Goal: Task Accomplishment & Management: Manage account settings

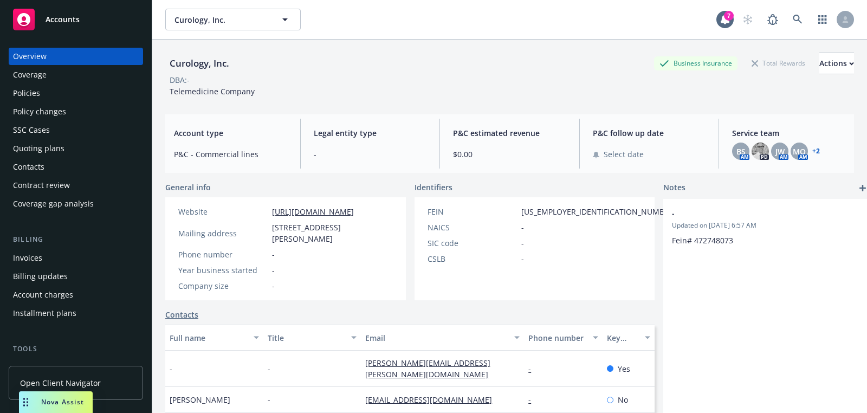
click at [789, 16] on link at bounding box center [798, 20] width 22 height 22
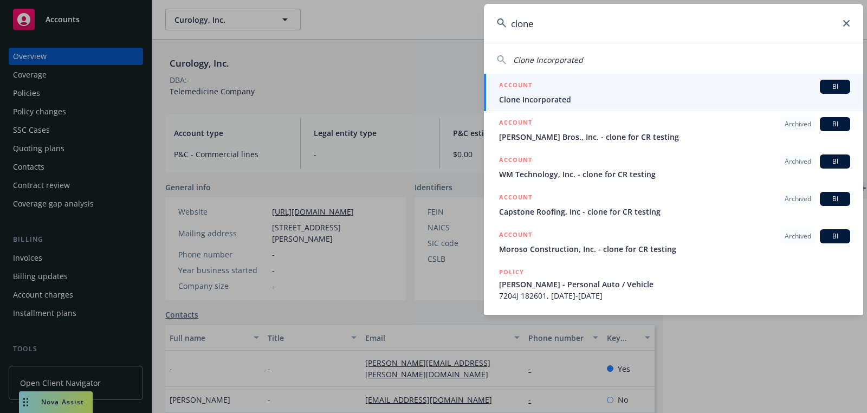
type input "clone"
click at [761, 82] on div "ACCOUNT BI" at bounding box center [674, 87] width 351 height 14
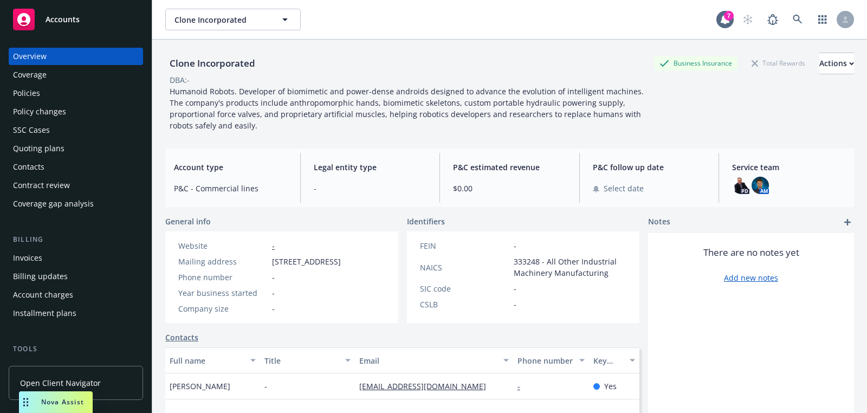
click at [80, 146] on div "Quoting plans" at bounding box center [76, 148] width 126 height 17
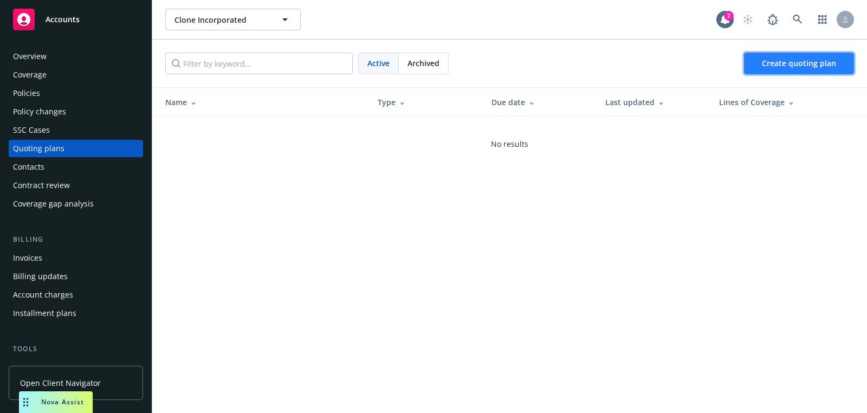
click at [789, 59] on span "Create quoting plan" at bounding box center [799, 63] width 74 height 10
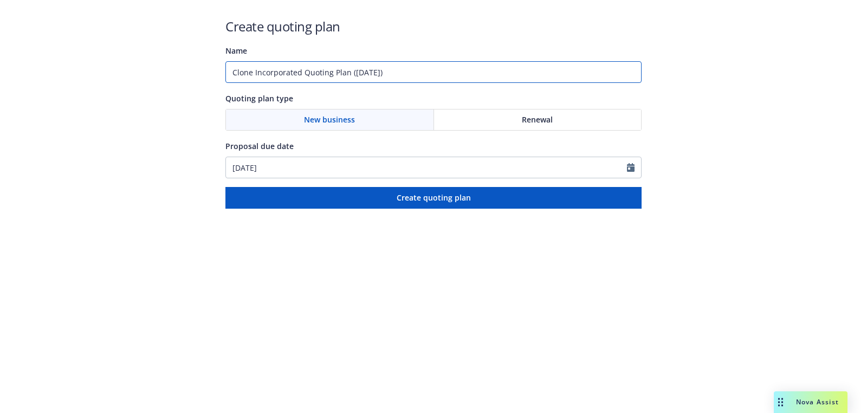
click at [345, 64] on input "Clone Incorporated Quoting Plan ([DATE])" at bounding box center [433, 72] width 416 height 22
type input "[DATE]"
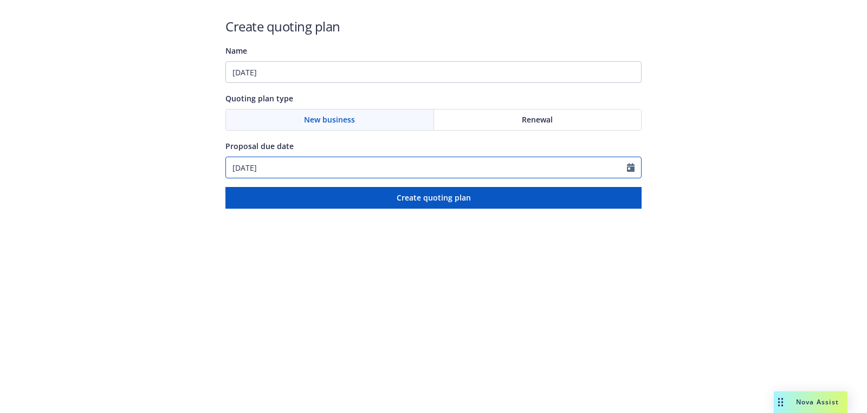
select select "9"
click at [274, 170] on input "[DATE]" at bounding box center [426, 167] width 401 height 21
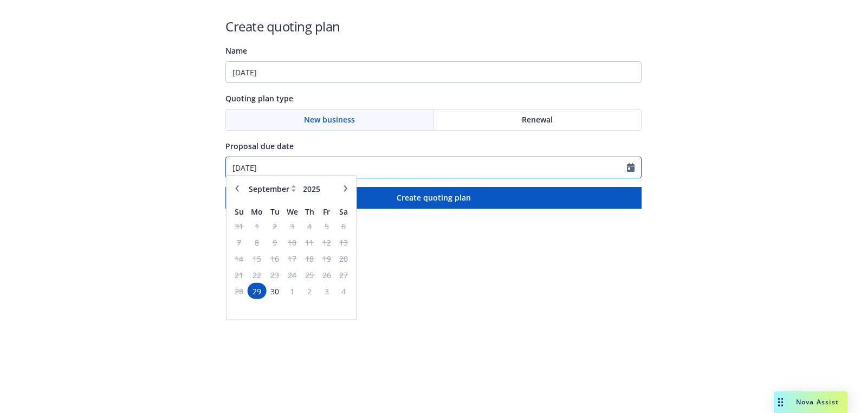
paste input "10/10"
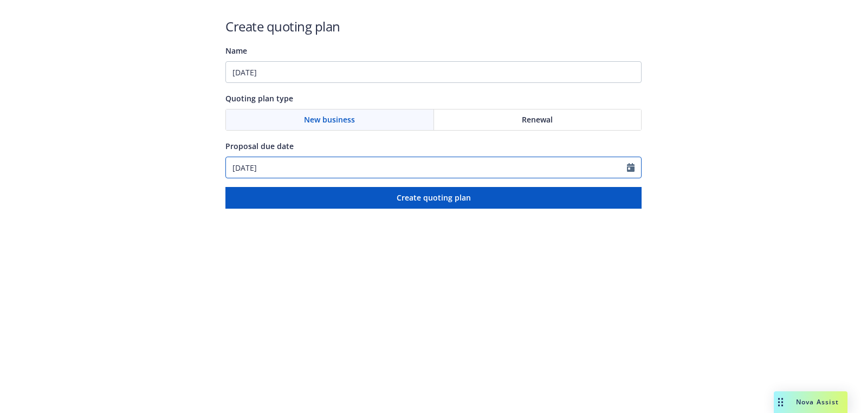
type input "[DATE]"
click at [329, 89] on div "Create quoting plan Name [DATE] Quoting plan type New business Renewal Proposal…" at bounding box center [433, 112] width 416 height 191
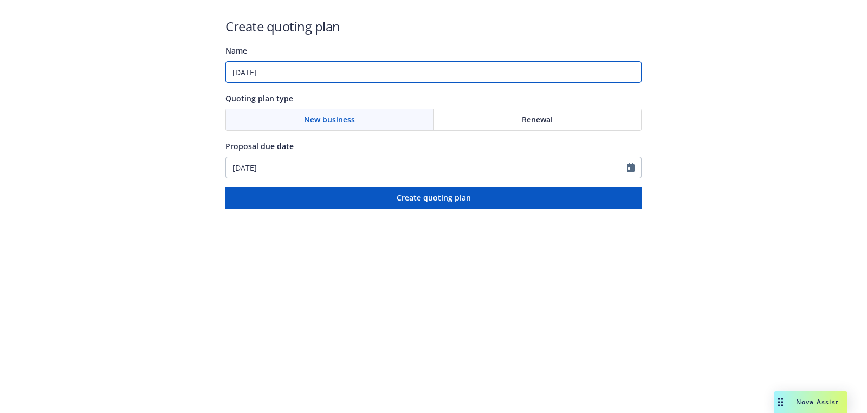
click at [329, 77] on input "[DATE]" at bounding box center [433, 72] width 416 height 22
paste input "Business Owners"
type input "10/10/2025: Business Owners"
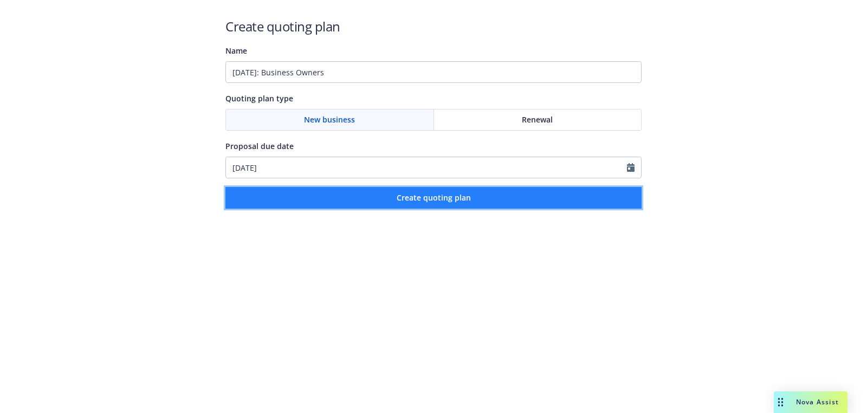
click at [359, 190] on button "Create quoting plan" at bounding box center [433, 198] width 416 height 22
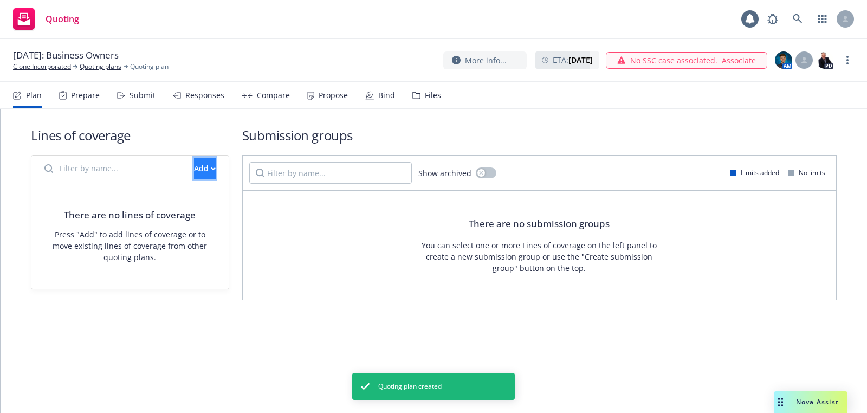
click at [202, 176] on button "Add" at bounding box center [205, 169] width 22 height 22
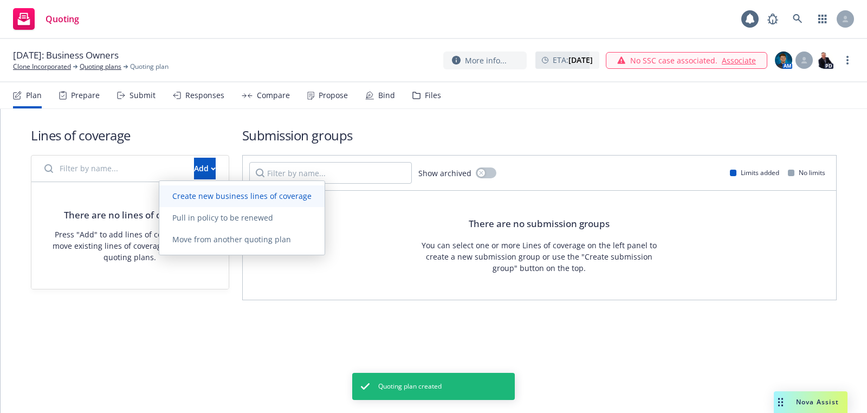
click at [255, 195] on span "Create new business lines of coverage" at bounding box center [241, 196] width 165 height 10
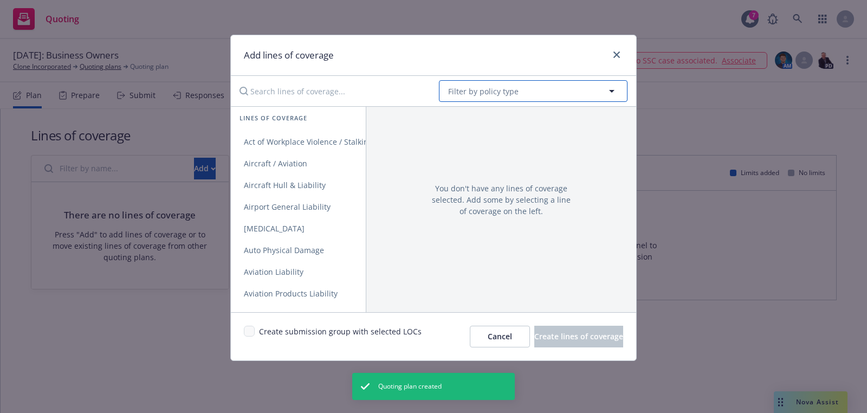
click at [572, 91] on button "Filter by policy type" at bounding box center [533, 91] width 189 height 22
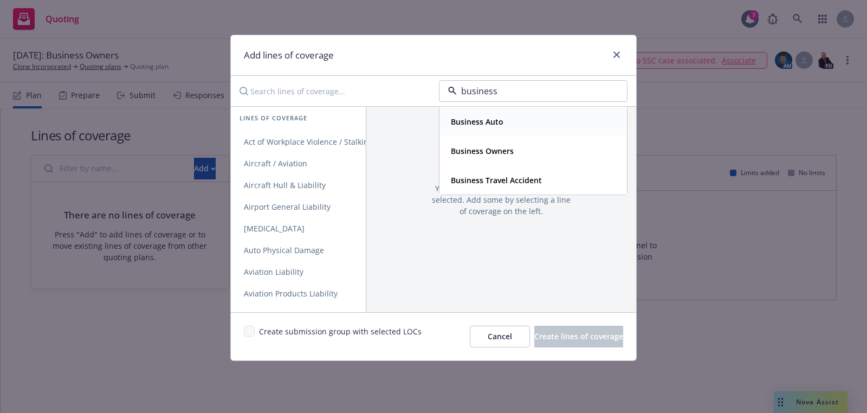
click at [497, 122] on strong "Business Auto" at bounding box center [477, 122] width 53 height 10
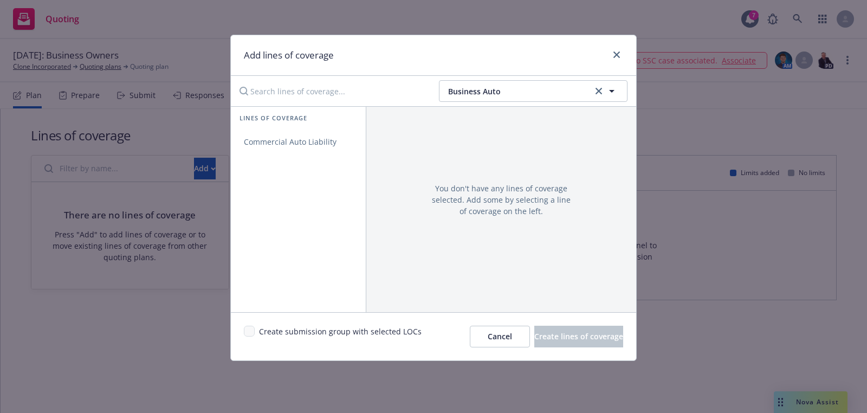
click at [497, 122] on span "Business Auto" at bounding box center [477, 119] width 53 height 11
click at [486, 90] on span "Business Auto" at bounding box center [518, 91] width 141 height 11
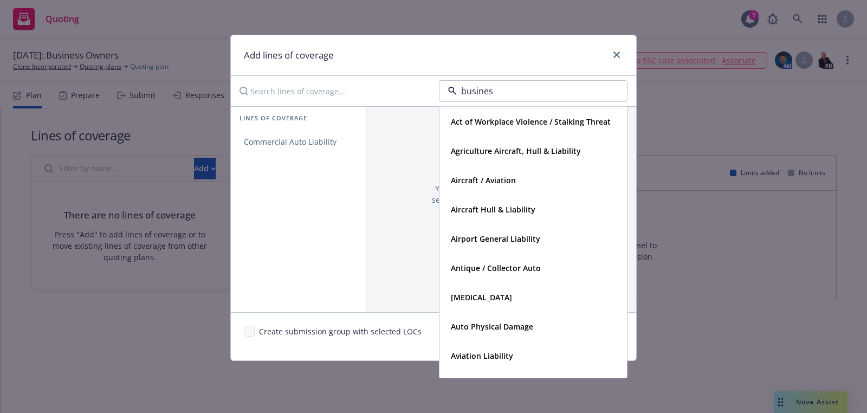
type input "business"
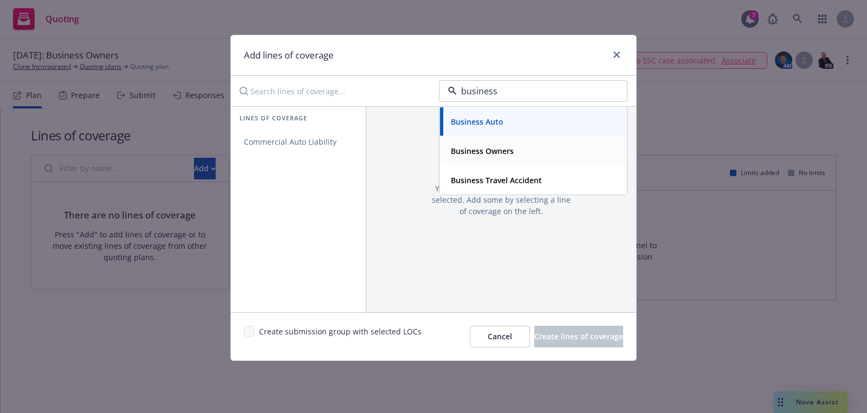
click at [484, 144] on div "Business Owners" at bounding box center [481, 151] width 69 height 16
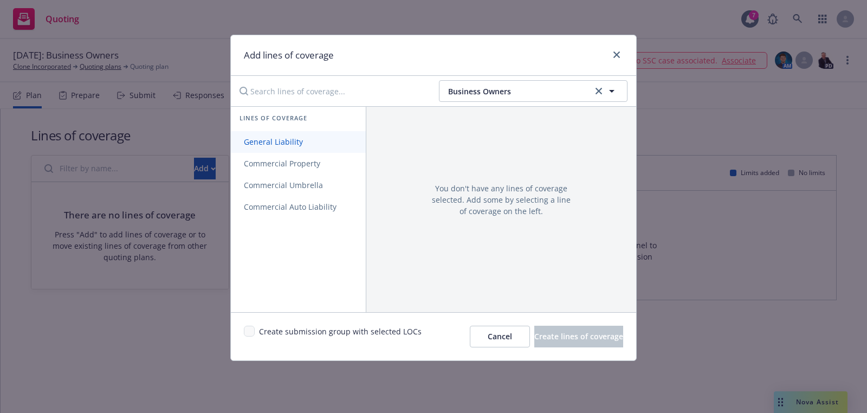
click at [284, 143] on span "General Liability" at bounding box center [273, 142] width 85 height 10
click at [284, 158] on span "Commercial Property" at bounding box center [282, 163] width 102 height 10
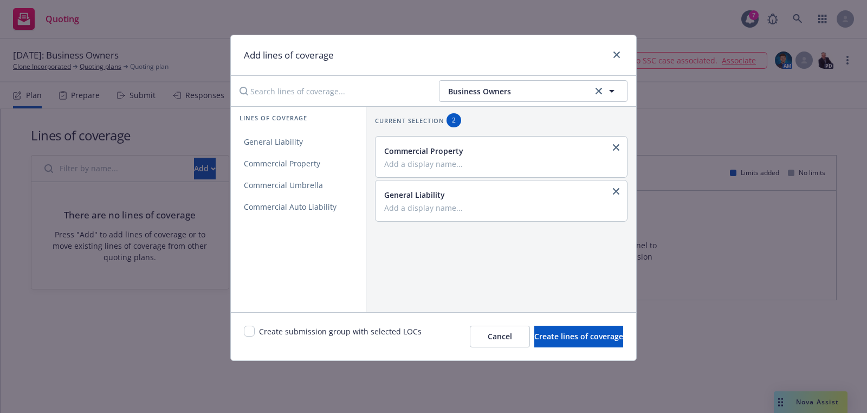
click at [251, 338] on div "Create submission group with selected LOCs" at bounding box center [333, 337] width 178 height 22
click at [251, 334] on input "checkbox" at bounding box center [249, 331] width 11 height 11
checkbox input "true"
click at [534, 331] on button "Create lines of coverage" at bounding box center [578, 337] width 89 height 22
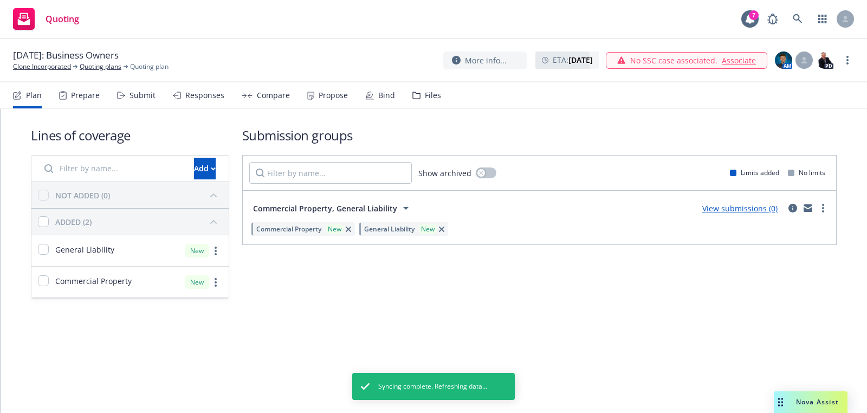
click at [64, 69] on link "Clone Incorporated" at bounding box center [42, 67] width 58 height 10
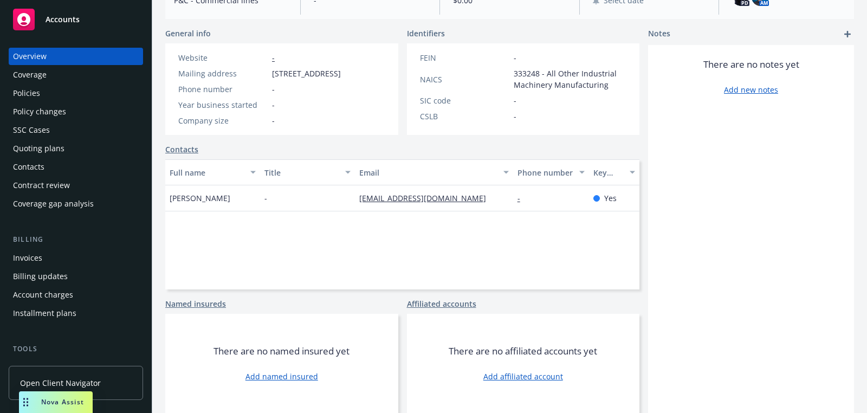
scroll to position [310, 0]
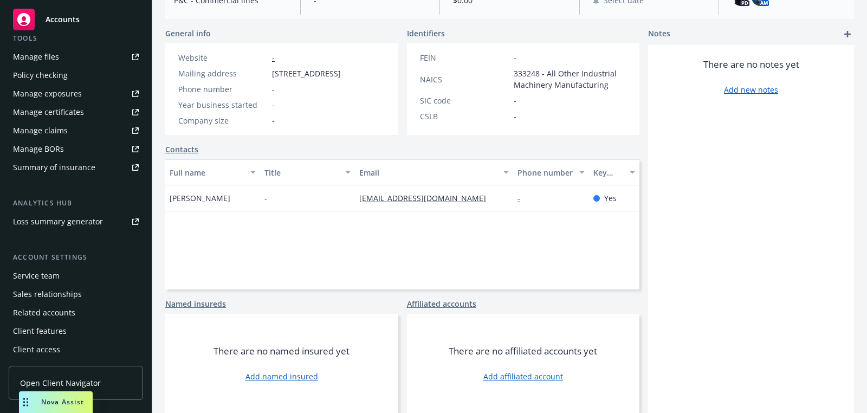
click at [50, 274] on div "Service team" at bounding box center [36, 275] width 47 height 17
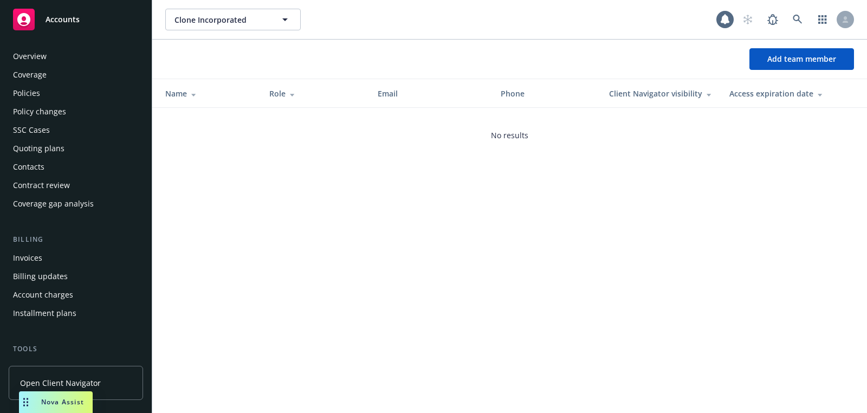
scroll to position [310, 0]
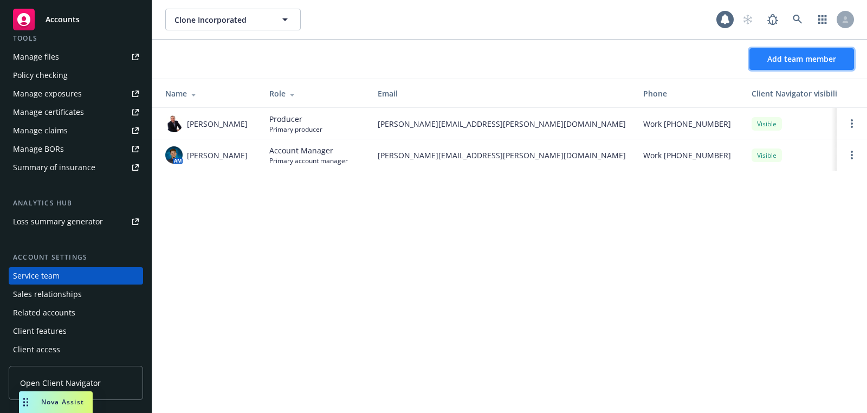
click at [771, 61] on span "Add team member" at bounding box center [801, 59] width 69 height 10
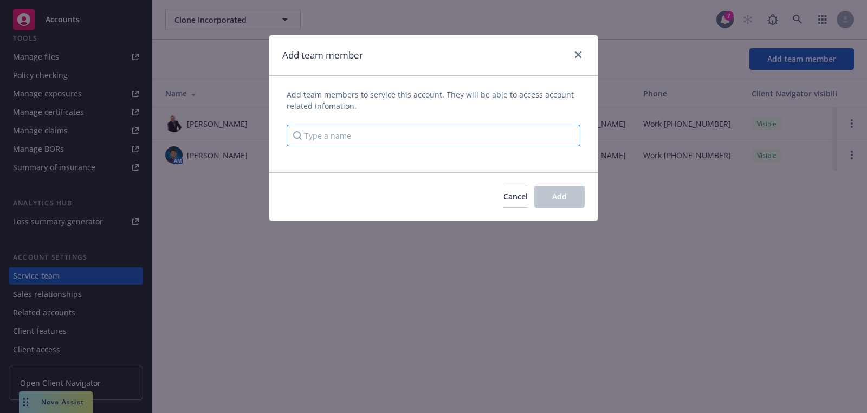
click at [463, 125] on input "Type a name" at bounding box center [434, 136] width 294 height 22
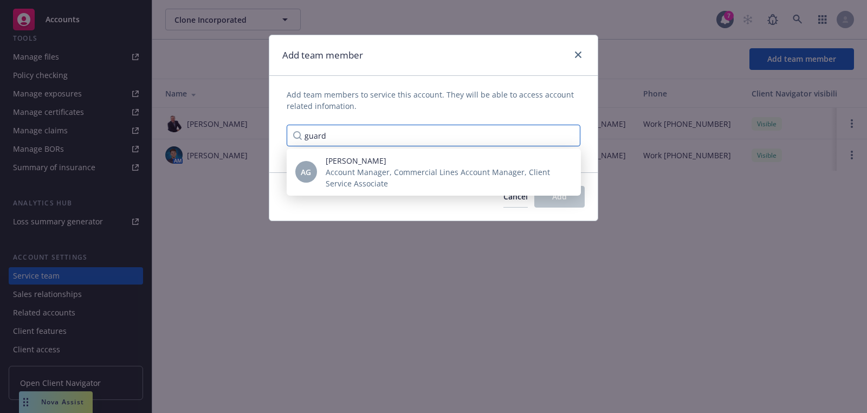
click at [424, 145] on input "guard" at bounding box center [434, 136] width 294 height 22
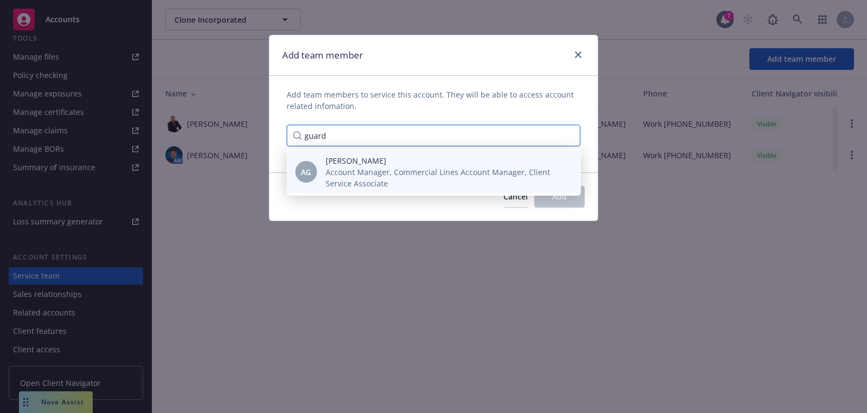
type input "guard"
click at [405, 173] on span "Account Manager, Commercial Lines Account Manager, Client Service Associate" at bounding box center [445, 177] width 238 height 23
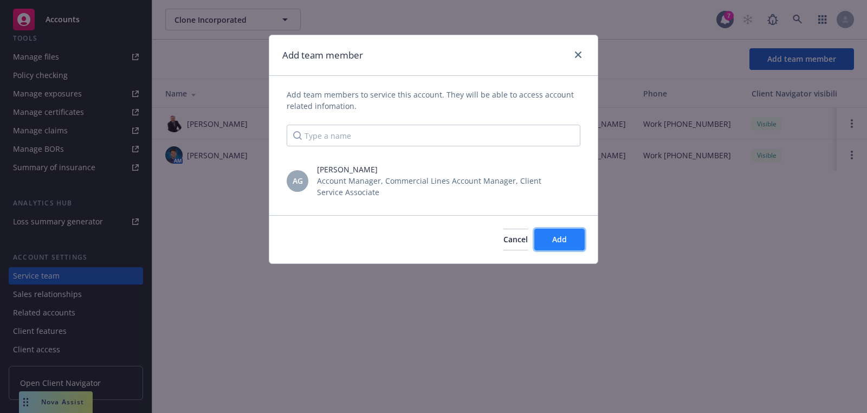
click at [573, 237] on button "Add" at bounding box center [559, 240] width 50 height 22
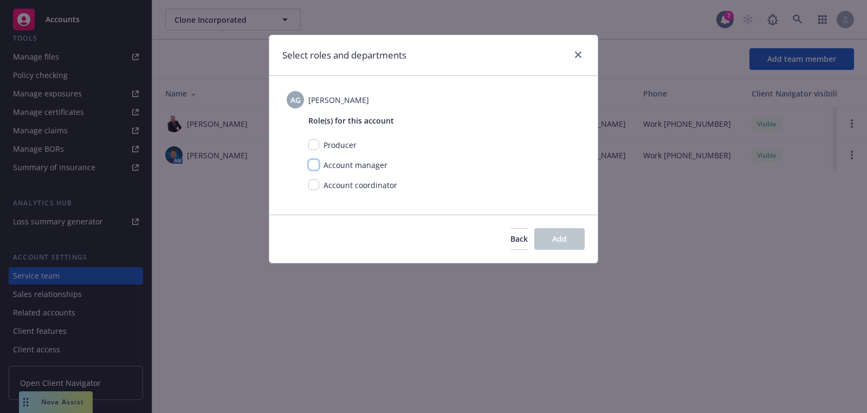
click at [309, 162] on input "checkbox" at bounding box center [313, 164] width 11 height 11
checkbox input "true"
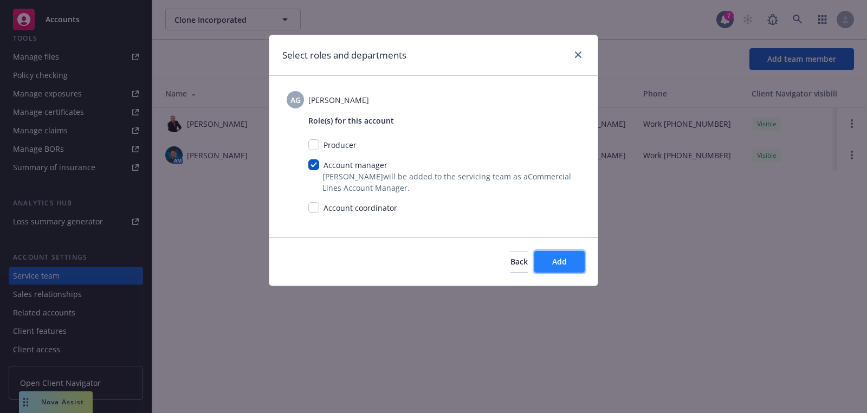
click at [567, 251] on button "Add" at bounding box center [559, 262] width 50 height 22
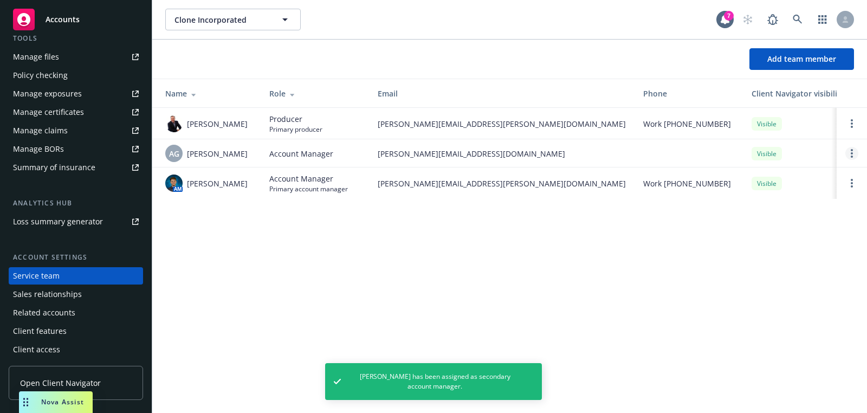
click at [851, 149] on icon "Open options" at bounding box center [852, 153] width 2 height 9
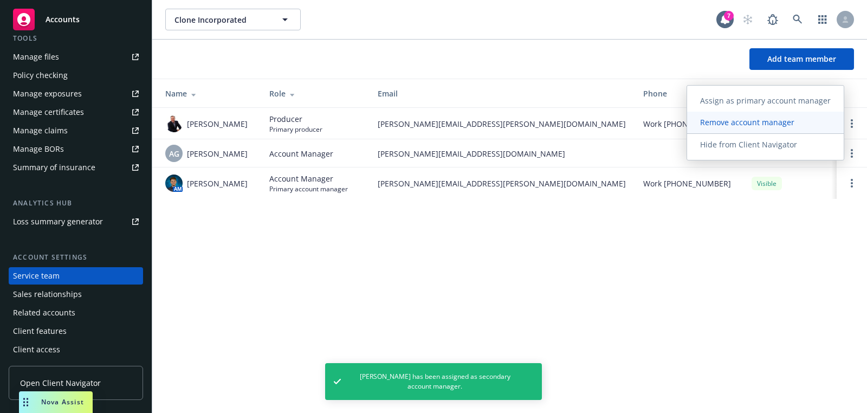
click at [780, 124] on span "Remove account manager" at bounding box center [747, 122] width 120 height 10
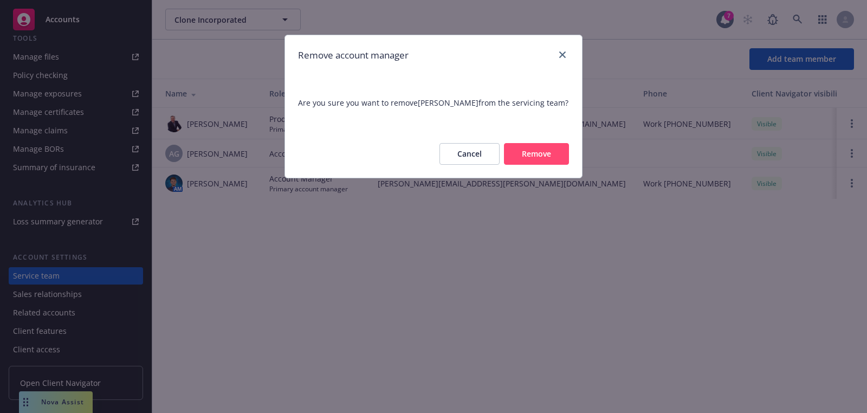
click at [564, 163] on button "Remove" at bounding box center [536, 154] width 65 height 22
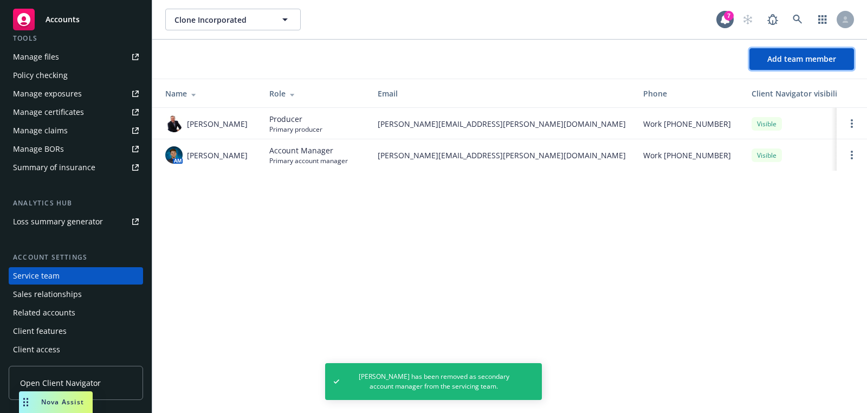
click at [796, 60] on span "Add team member" at bounding box center [801, 59] width 69 height 10
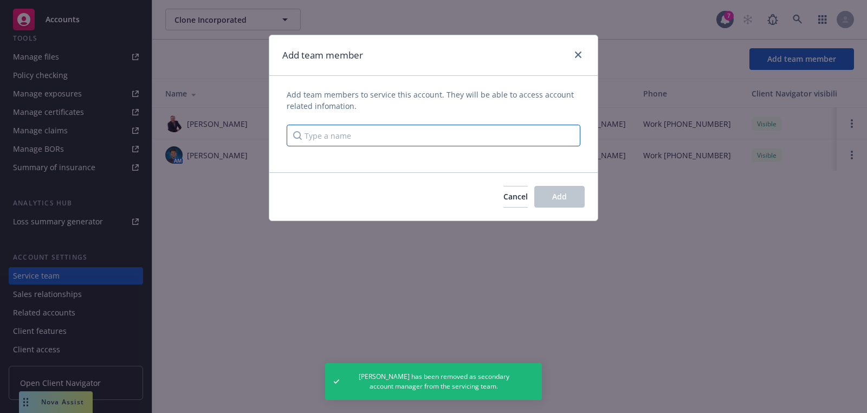
click at [350, 143] on input "Type a name" at bounding box center [434, 136] width 294 height 22
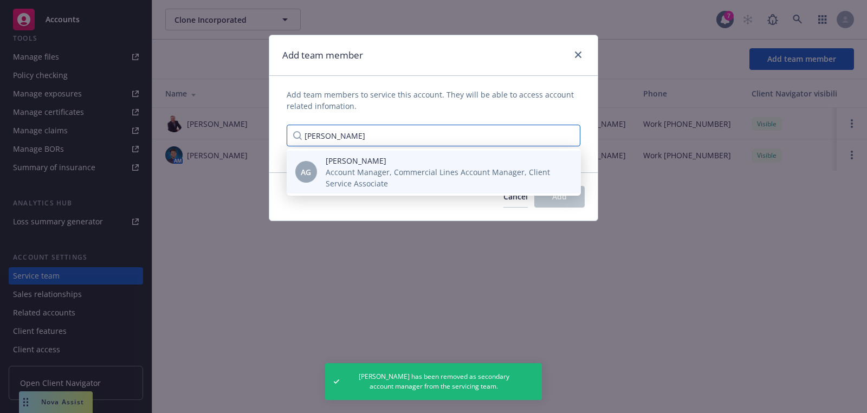
type input "anna g"
click at [354, 165] on span "Anna Guard" at bounding box center [445, 160] width 238 height 11
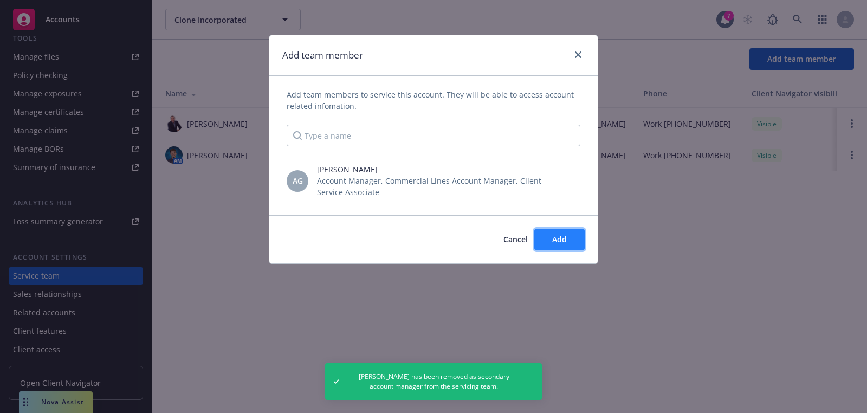
click at [564, 242] on span "Add" at bounding box center [559, 239] width 15 height 10
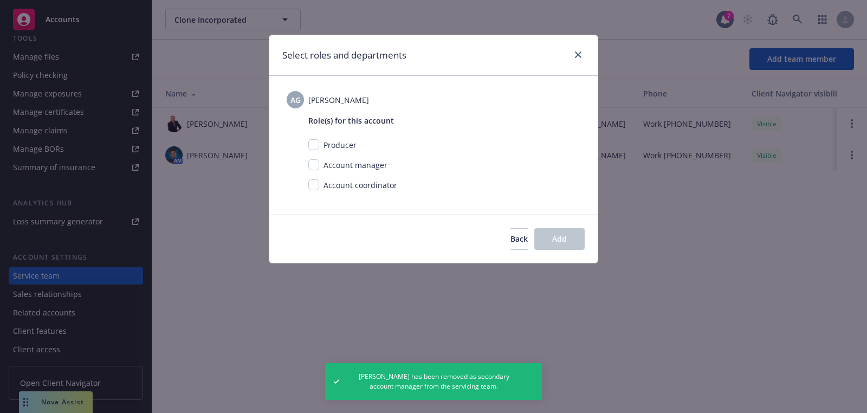
click at [319, 184] on div "Account coordinator" at bounding box center [359, 184] width 80 height 11
click at [322, 186] on div "Account coordinator" at bounding box center [359, 184] width 80 height 11
click at [308, 186] on div "Role(s) for this account Producer Account manager Account coordinator" at bounding box center [434, 153] width 294 height 91
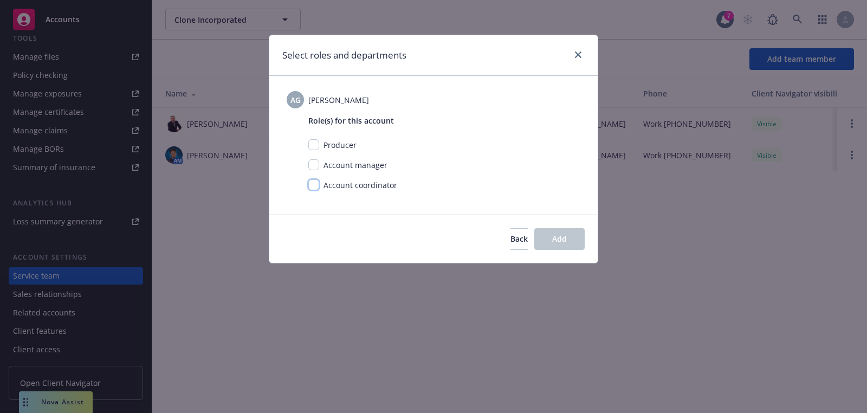
click at [309, 184] on input "checkbox" at bounding box center [313, 184] width 11 height 11
checkbox input "true"
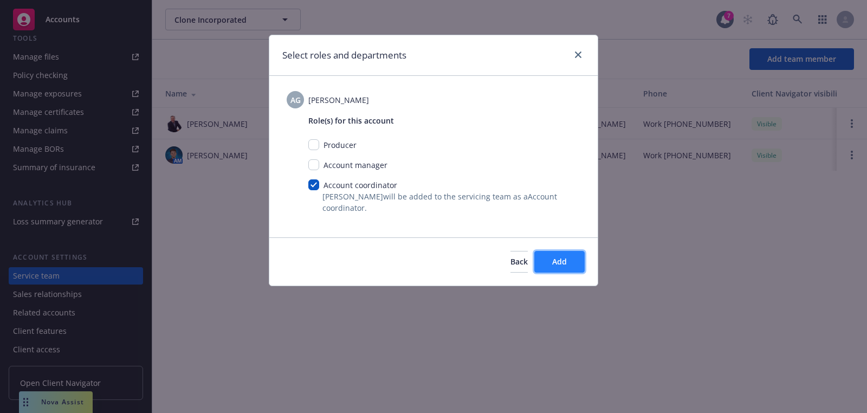
click at [563, 253] on button "Add" at bounding box center [559, 262] width 50 height 22
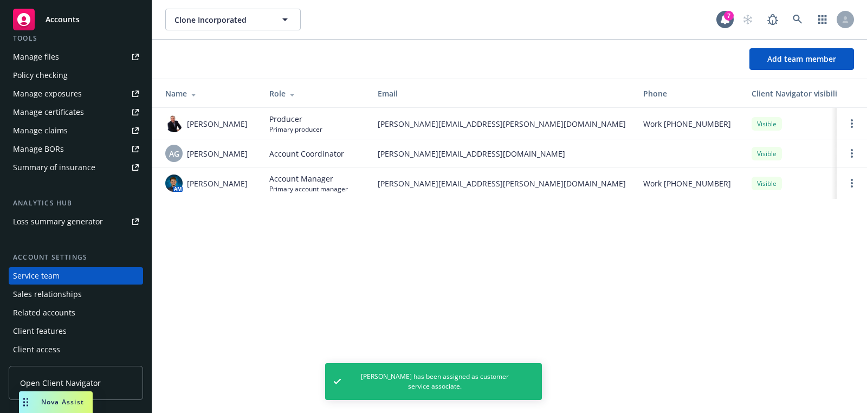
scroll to position [0, 0]
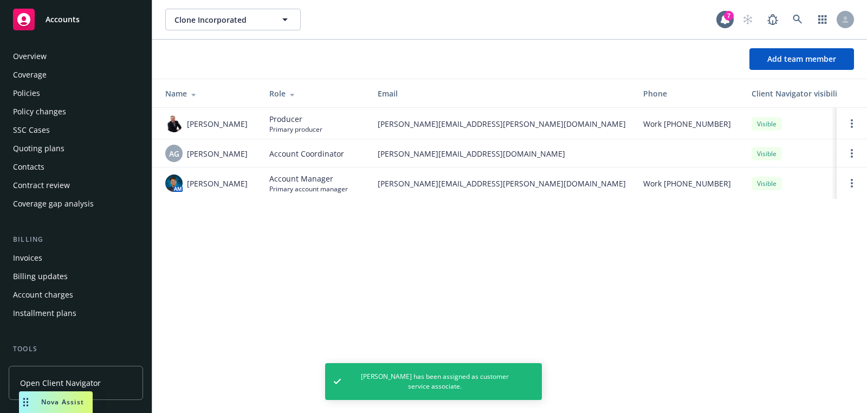
click at [70, 56] on div "Overview" at bounding box center [76, 56] width 126 height 17
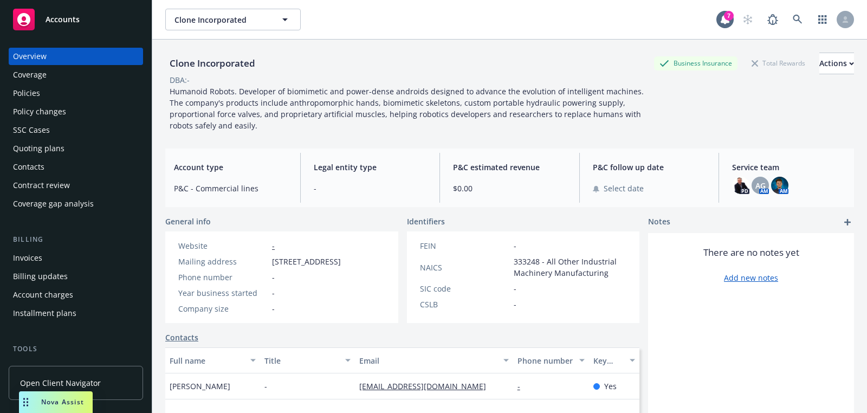
drag, startPoint x: 56, startPoint y: 402, endPoint x: 536, endPoint y: 387, distance: 480.3
click at [536, 387] on body "Accounts Overview Coverage Policies Policy changes SSC Cases Quoting plans Cont…" at bounding box center [433, 206] width 867 height 413
drag, startPoint x: 73, startPoint y: 407, endPoint x: 681, endPoint y: 445, distance: 608.7
click at [681, 412] on html "Accounts Overview Coverage Policies Policy changes SSC Cases Quoting plans Cont…" at bounding box center [433, 206] width 867 height 413
drag, startPoint x: 23, startPoint y: 402, endPoint x: 811, endPoint y: 426, distance: 788.3
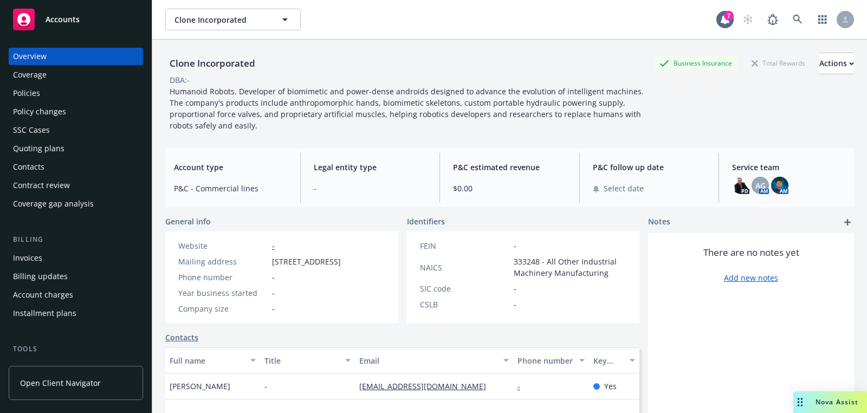
click at [811, 412] on html "Accounts Overview Coverage Policies Policy changes SSC Cases Quoting plans Cont…" at bounding box center [433, 206] width 867 height 413
click at [834, 397] on span "Nova Assist" at bounding box center [837, 401] width 43 height 9
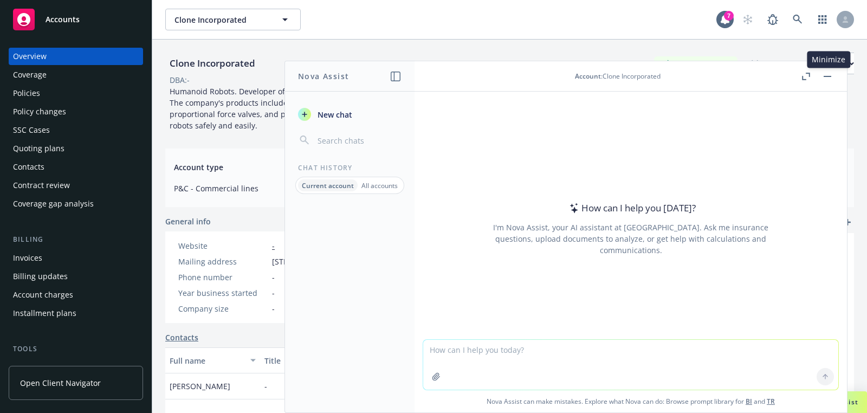
click at [833, 74] on button "button" at bounding box center [827, 76] width 13 height 13
